Goal: Task Accomplishment & Management: Manage account settings

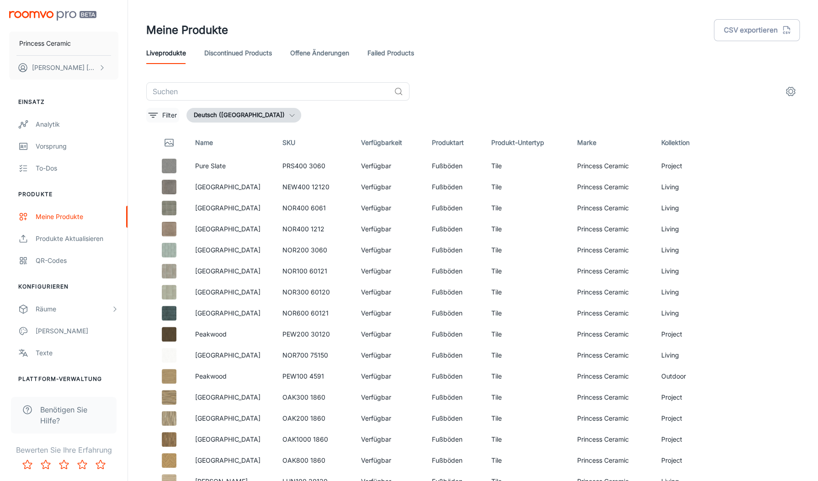
click at [171, 115] on p "Filter" at bounding box center [169, 115] width 15 height 10
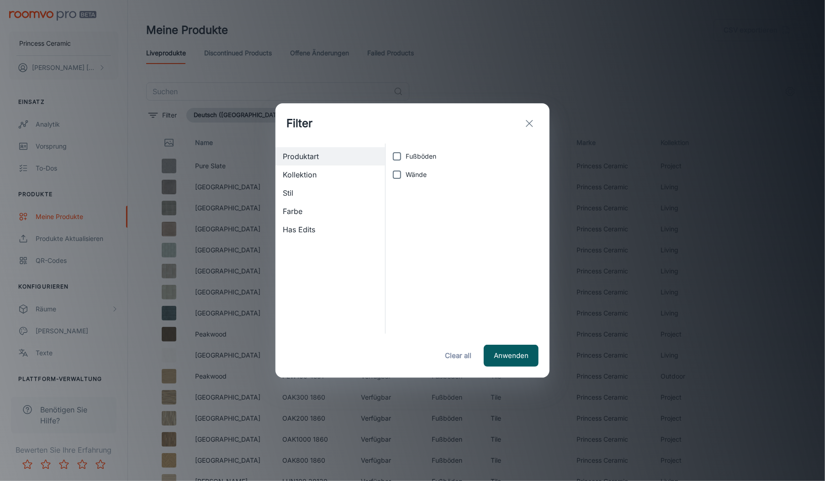
click at [324, 173] on span "Kollektion" at bounding box center [330, 174] width 95 height 11
click at [393, 194] on input "Outdoor" at bounding box center [397, 193] width 18 height 18
checkbox input "true"
click at [498, 358] on button "Anwenden" at bounding box center [511, 355] width 55 height 22
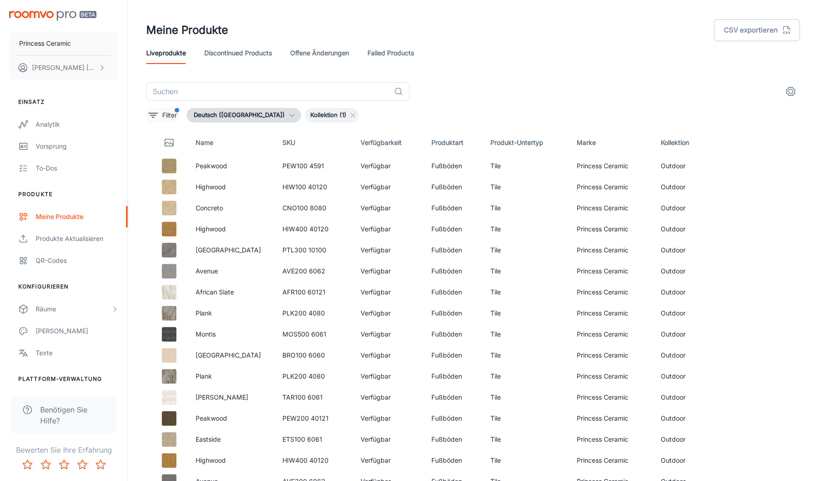
click at [166, 115] on p "Filter" at bounding box center [169, 115] width 15 height 10
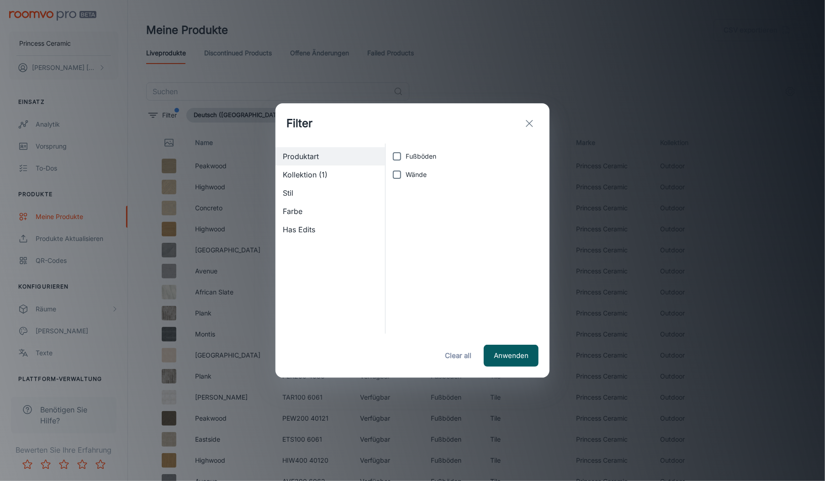
click at [324, 175] on span "Kollektion (1)" at bounding box center [330, 174] width 95 height 11
click at [343, 154] on span "Produktart" at bounding box center [330, 156] width 95 height 11
click at [333, 179] on span "Kollektion (1)" at bounding box center [330, 174] width 95 height 11
click at [506, 359] on button "Anwenden" at bounding box center [511, 355] width 55 height 22
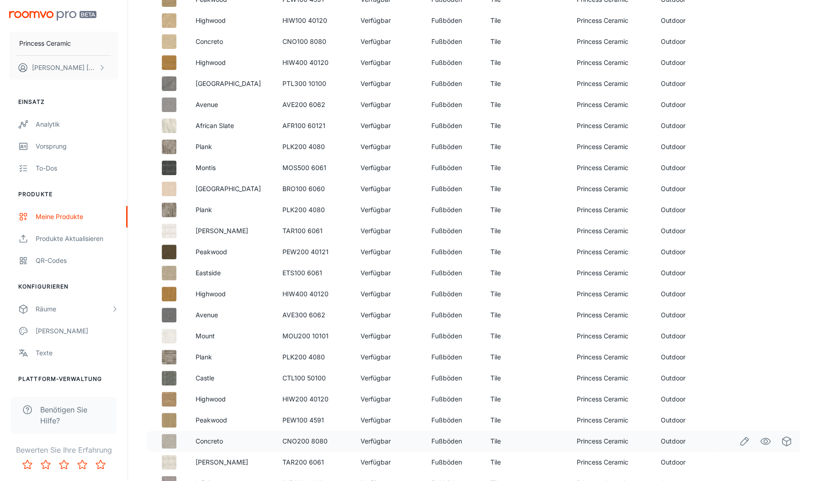
scroll to position [137, 0]
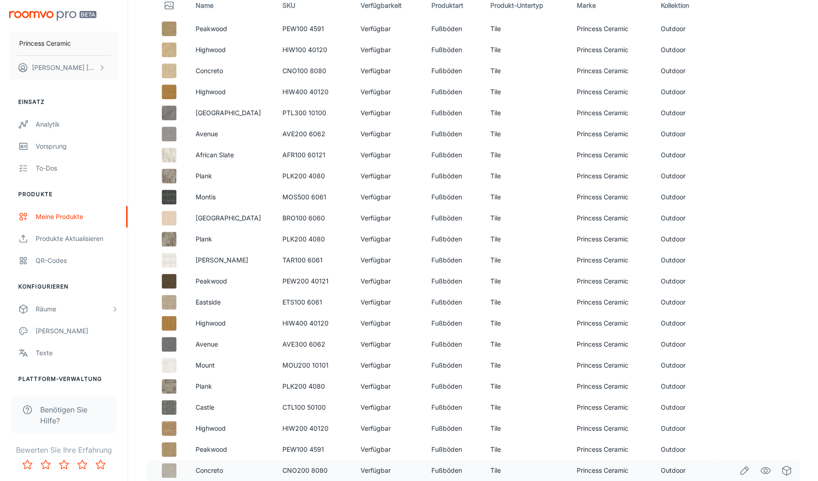
click at [281, 472] on td "CNO200 8080" at bounding box center [314, 470] width 78 height 21
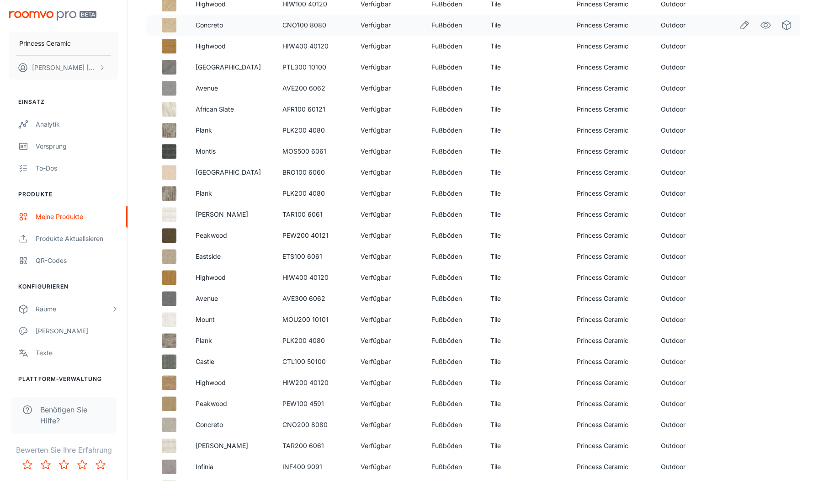
scroll to position [0, 0]
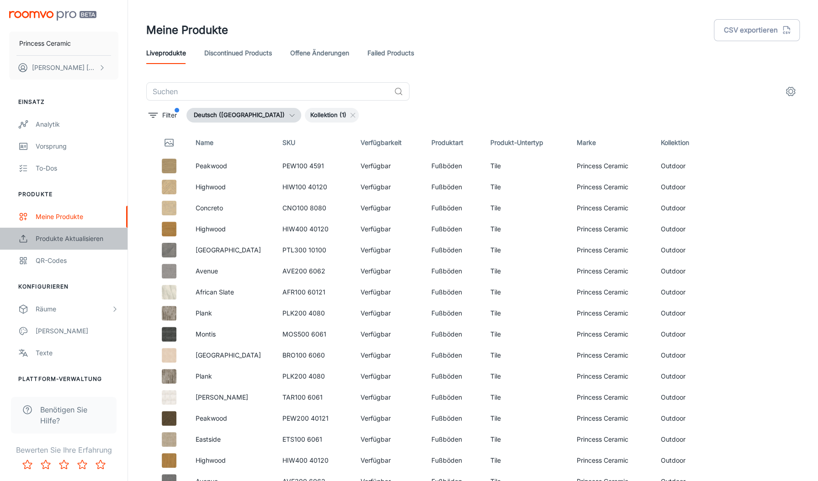
click at [88, 243] on link "Produkte aktualisieren" at bounding box center [63, 238] width 127 height 22
